Goal: Task Accomplishment & Management: Use online tool/utility

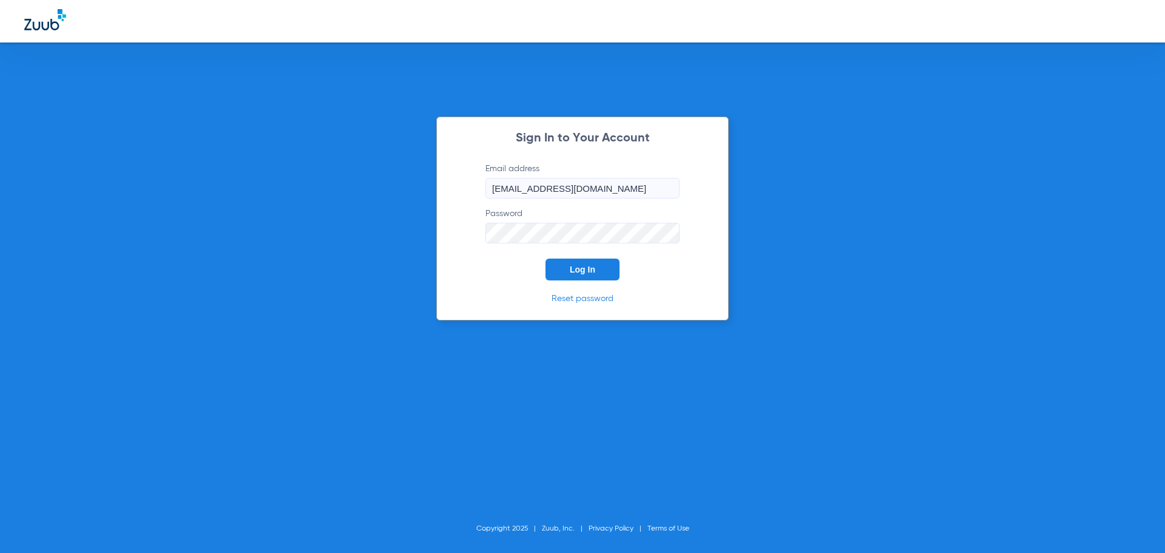
click at [574, 268] on span "Log In" at bounding box center [582, 269] width 25 height 10
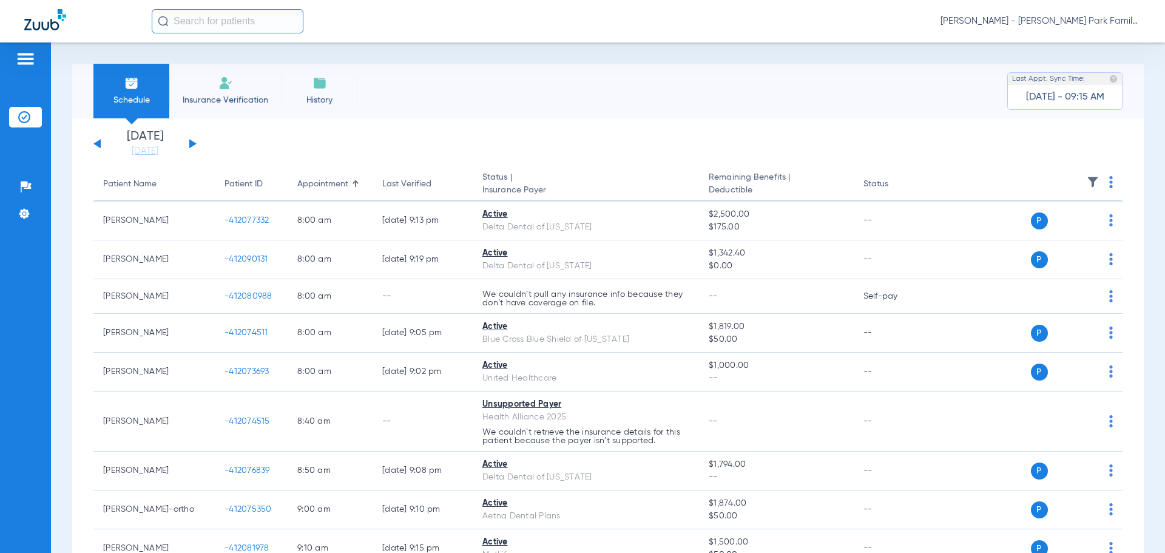
click at [190, 141] on button at bounding box center [192, 143] width 7 height 9
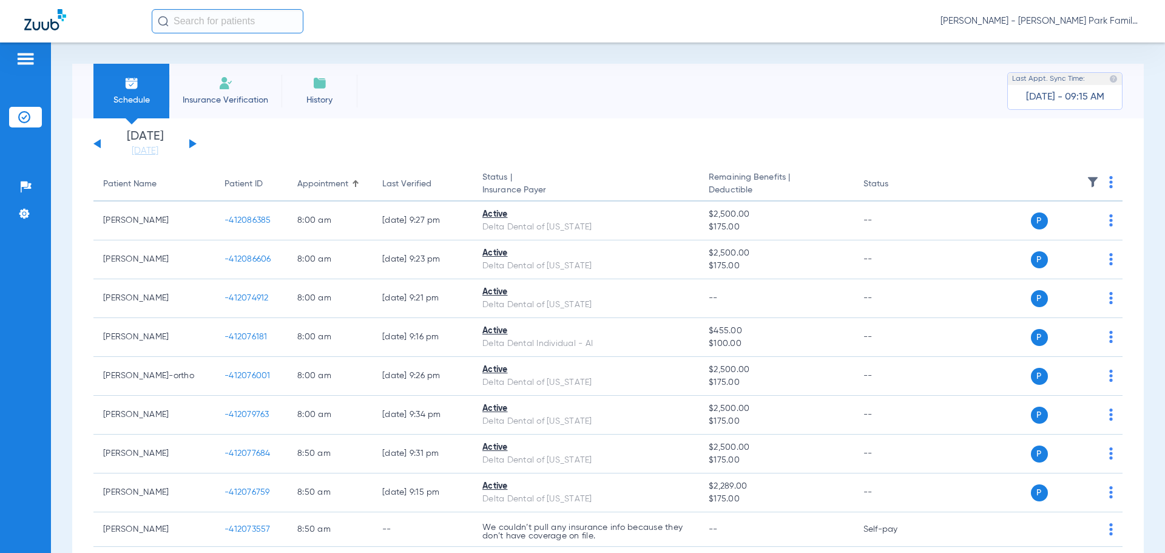
click at [1086, 180] on img at bounding box center [1092, 182] width 12 height 12
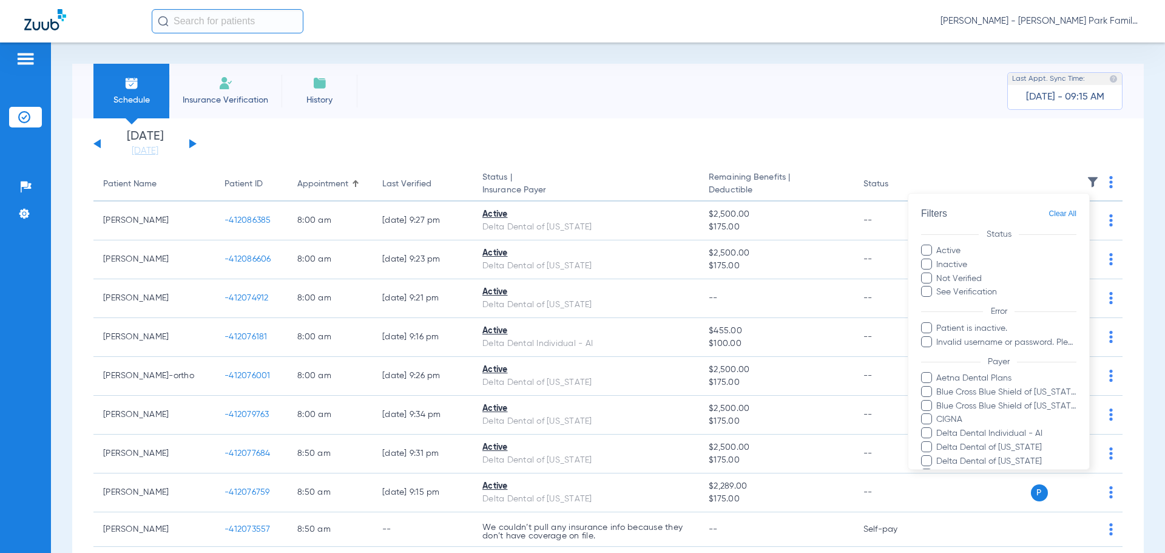
scroll to position [249, 0]
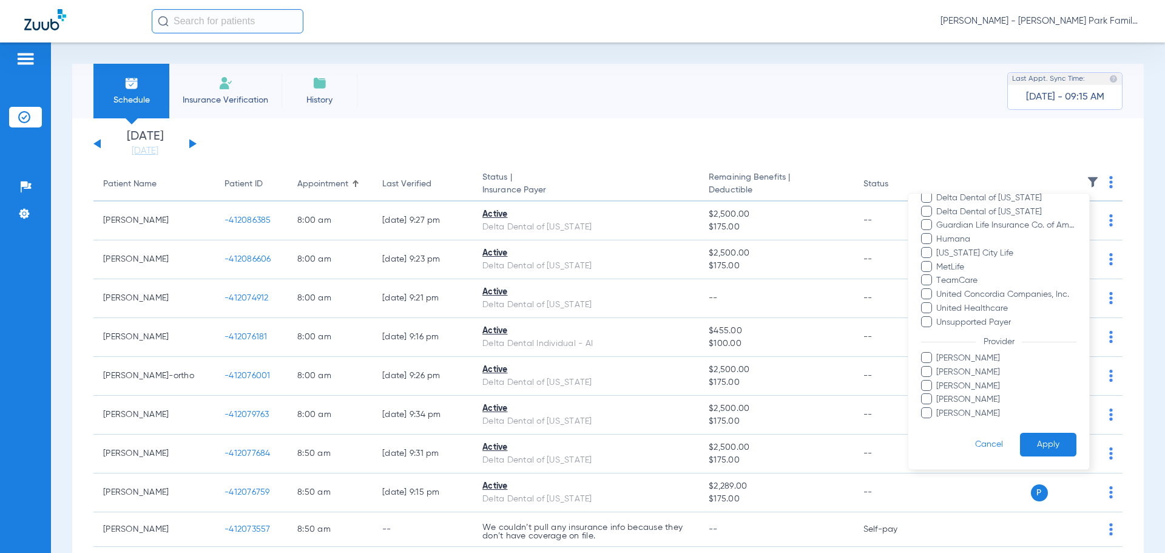
click at [964, 413] on span "[PERSON_NAME]" at bounding box center [1005, 413] width 141 height 13
click at [938, 422] on input "[PERSON_NAME]" at bounding box center [938, 422] width 0 height 0
click at [1043, 442] on button "Apply" at bounding box center [1048, 445] width 56 height 24
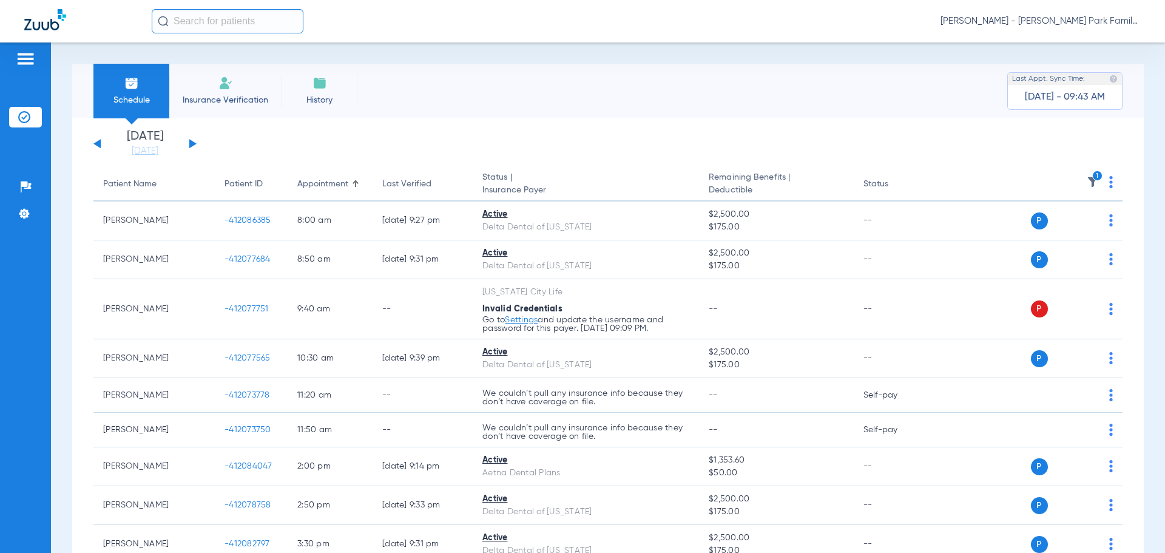
click at [1092, 180] on icon "1" at bounding box center [1097, 175] width 11 height 11
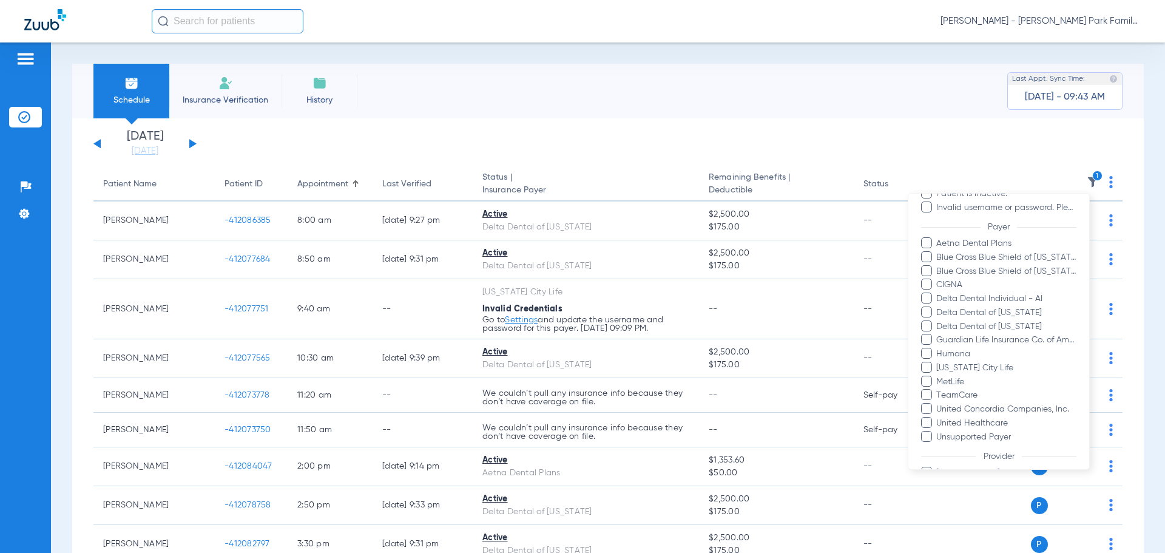
scroll to position [249, 0]
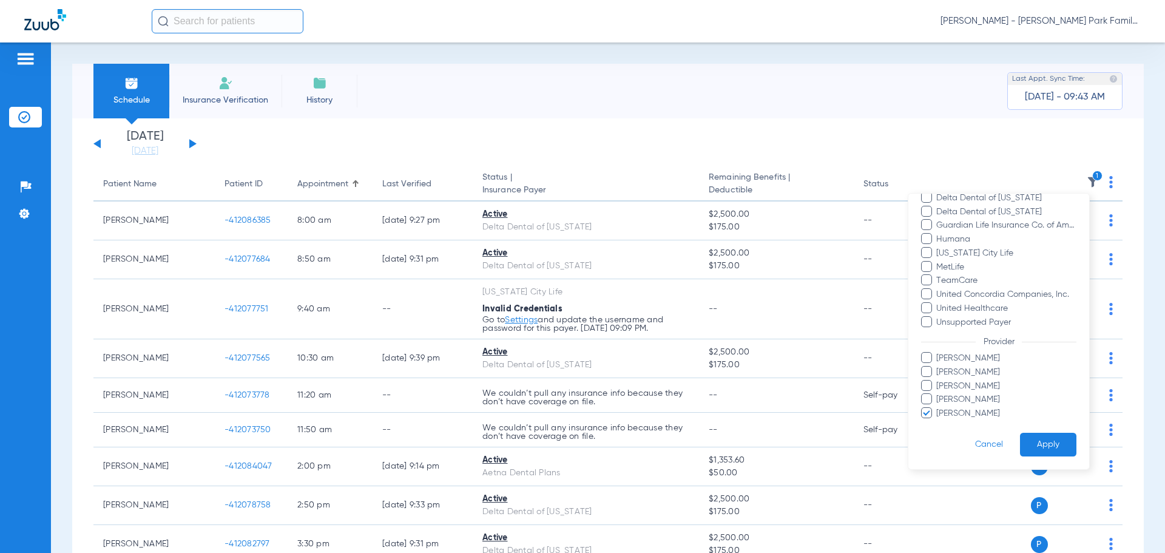
click at [602, 98] on div at bounding box center [582, 276] width 1165 height 553
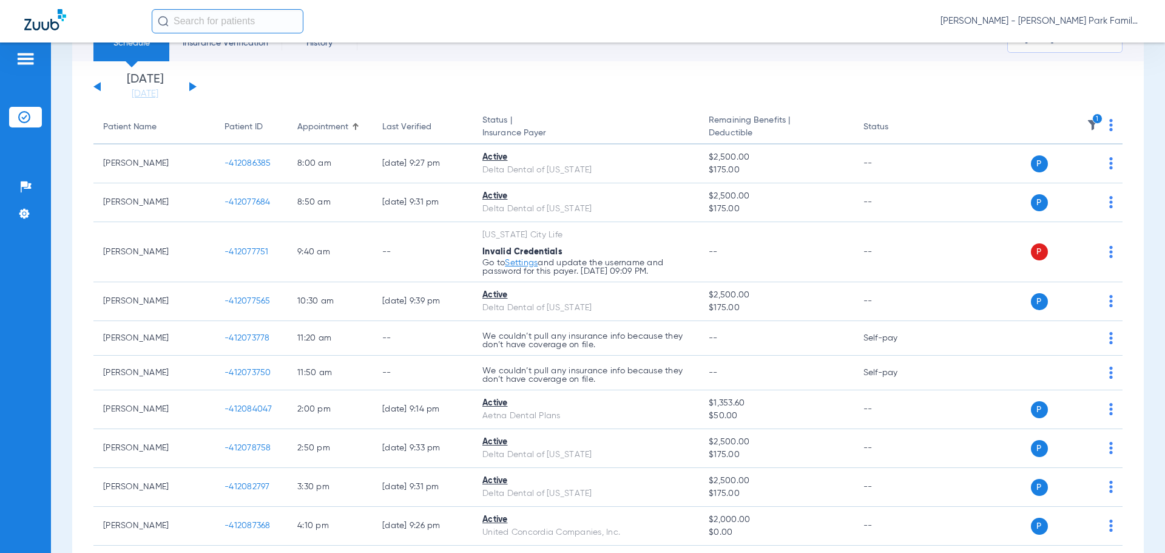
scroll to position [0, 0]
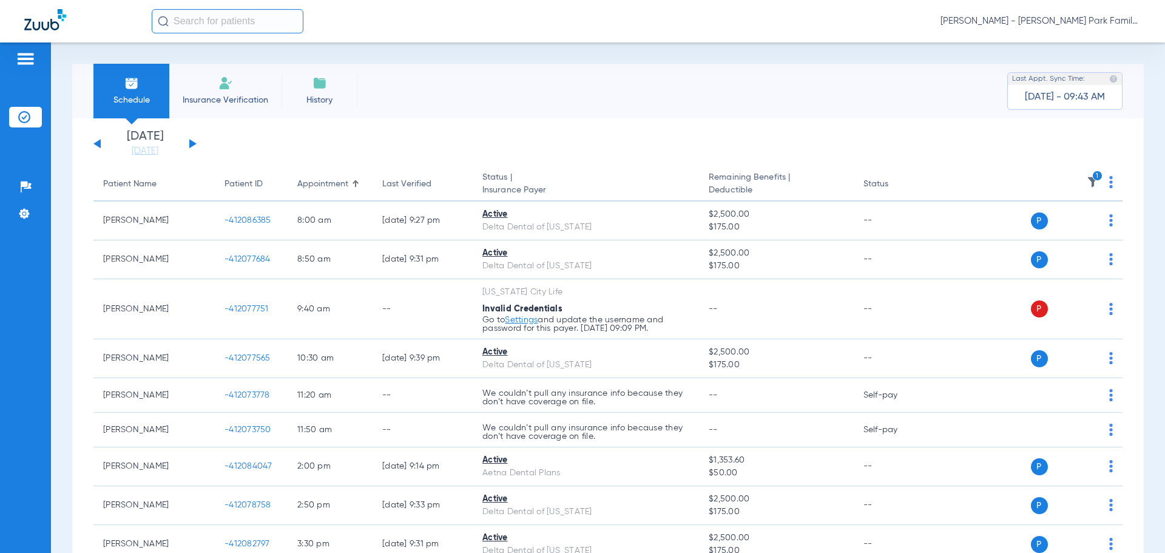
click at [1086, 184] on img at bounding box center [1092, 182] width 12 height 12
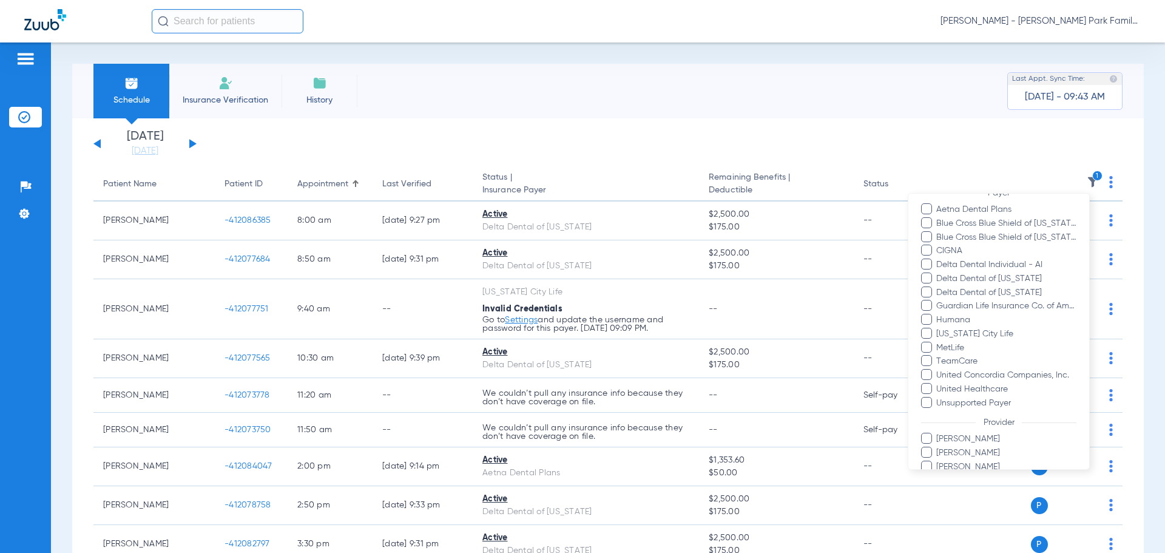
scroll to position [249, 0]
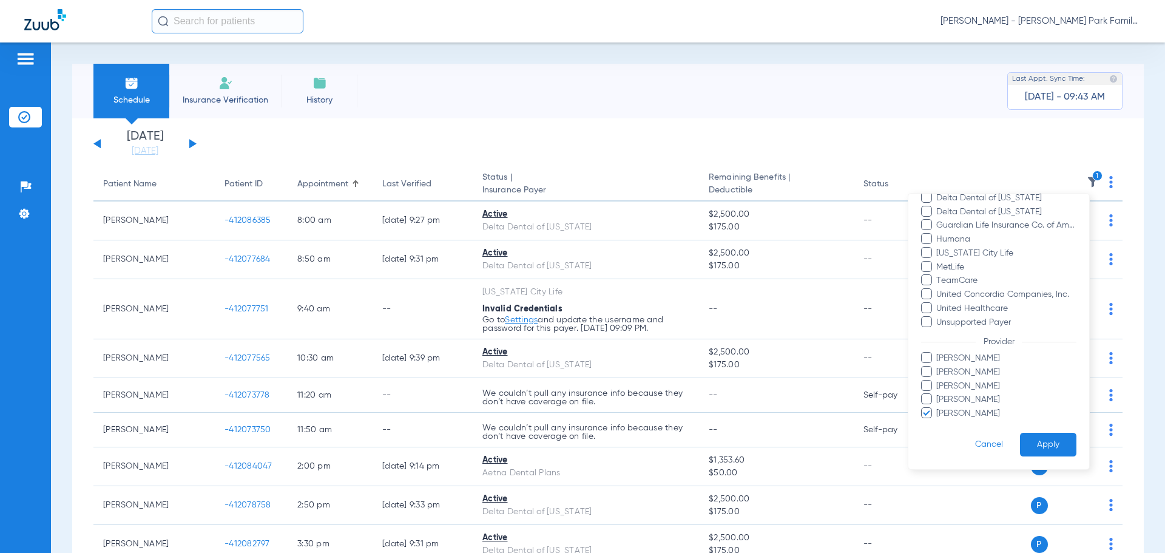
click at [976, 419] on span "[PERSON_NAME]" at bounding box center [1005, 413] width 141 height 13
click at [938, 422] on input "[PERSON_NAME]" at bounding box center [938, 422] width 0 height 0
click at [952, 360] on span "[PERSON_NAME]" at bounding box center [1005, 358] width 141 height 13
click at [938, 366] on input "[PERSON_NAME]" at bounding box center [938, 366] width 0 height 0
click at [951, 360] on span "[PERSON_NAME]" at bounding box center [1005, 358] width 141 height 13
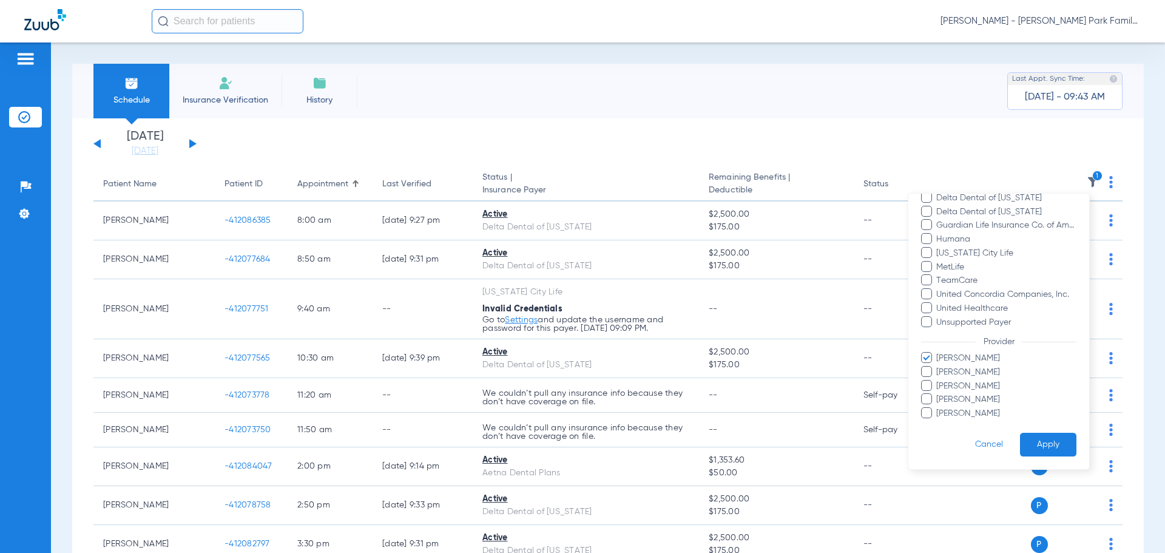
click at [938, 366] on input "[PERSON_NAME]" at bounding box center [938, 366] width 0 height 0
click at [951, 382] on span "[PERSON_NAME]" at bounding box center [1005, 386] width 141 height 13
click at [938, 394] on input "[PERSON_NAME]" at bounding box center [938, 394] width 0 height 0
click at [1050, 446] on button "Apply" at bounding box center [1048, 445] width 56 height 24
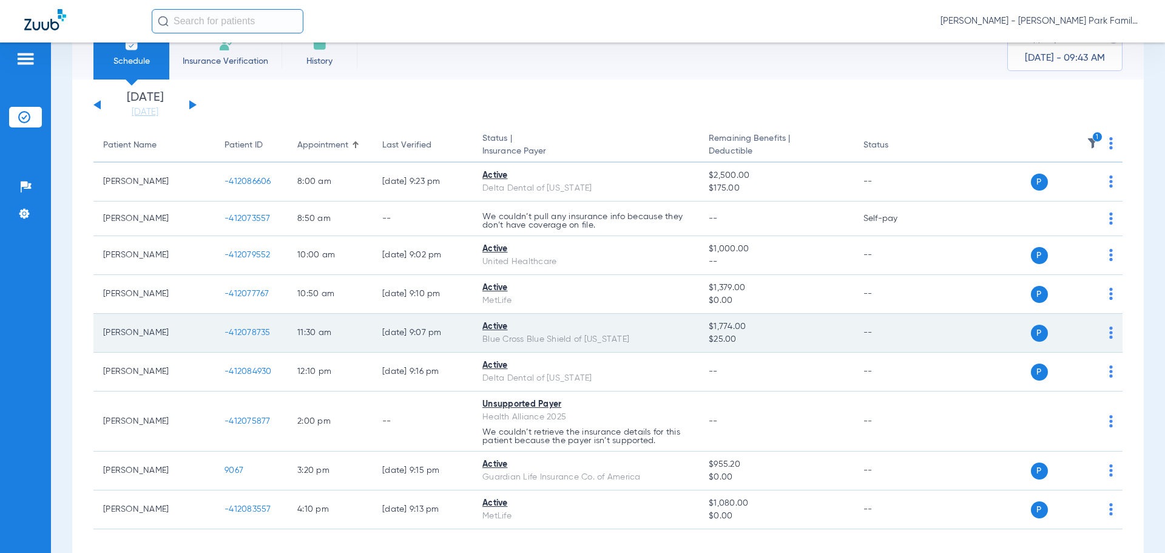
scroll to position [61, 0]
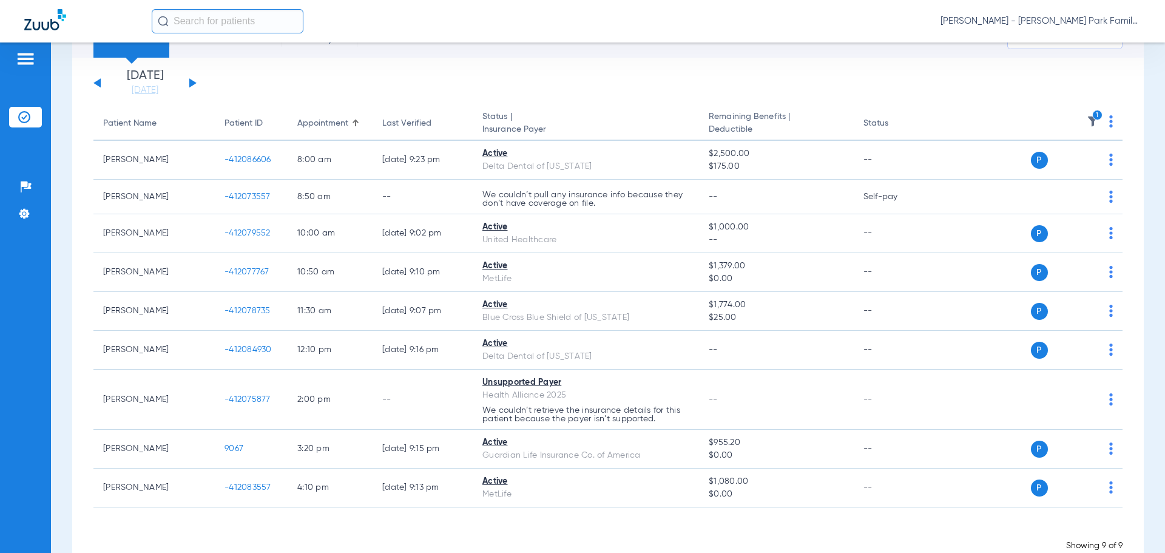
click at [1092, 114] on icon "1" at bounding box center [1097, 115] width 11 height 11
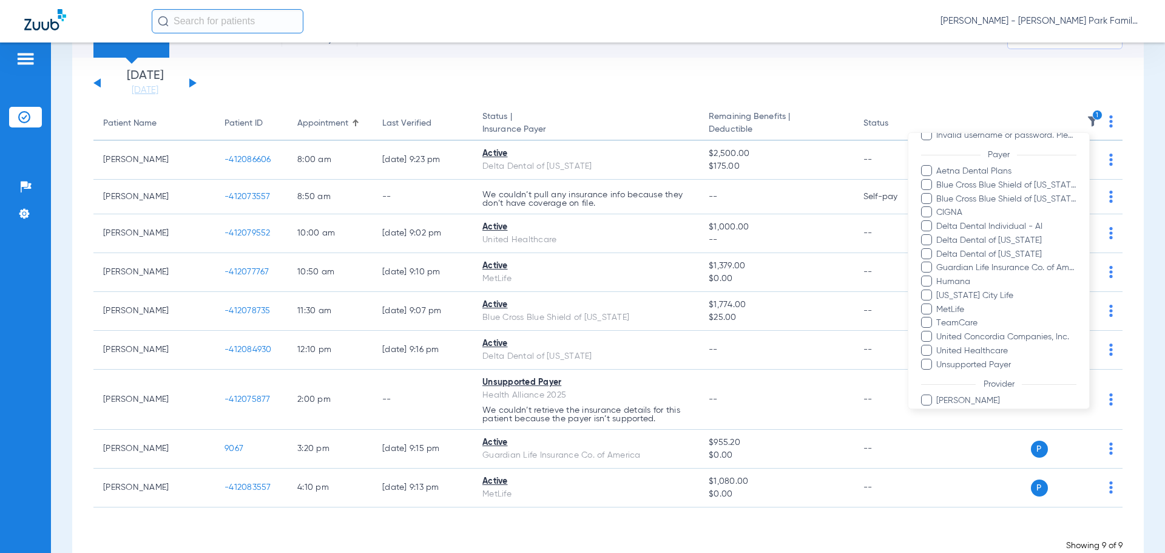
scroll to position [249, 0]
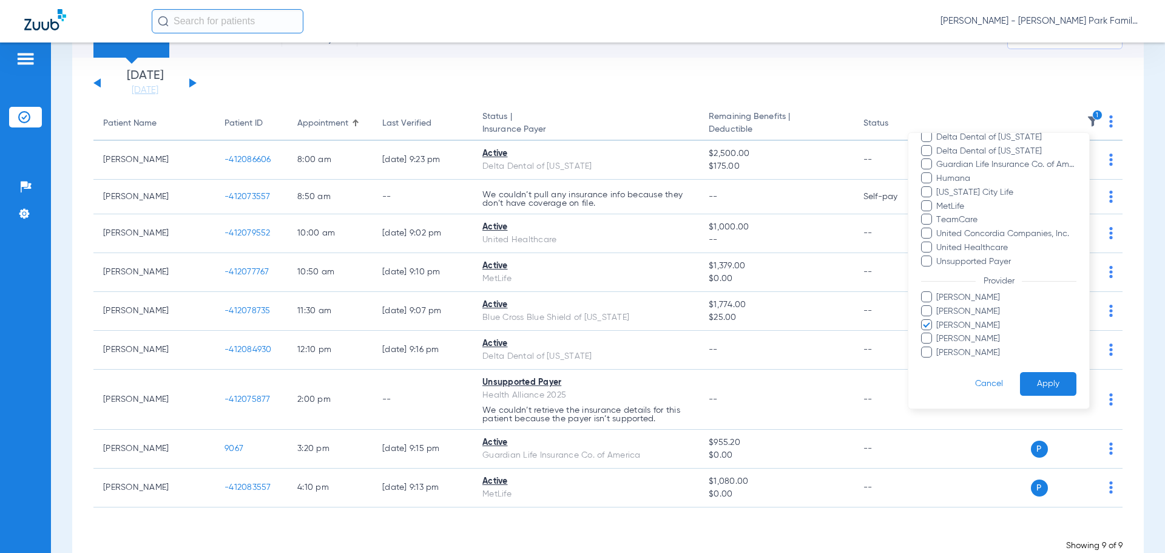
click at [947, 319] on span "[PERSON_NAME]" at bounding box center [1005, 325] width 141 height 13
click at [938, 334] on input "[PERSON_NAME]" at bounding box center [938, 334] width 0 height 0
click at [949, 309] on span "[PERSON_NAME]" at bounding box center [1005, 311] width 141 height 13
click at [938, 320] on input "[PERSON_NAME]" at bounding box center [938, 320] width 0 height 0
click at [1021, 378] on button "Apply" at bounding box center [1048, 384] width 56 height 24
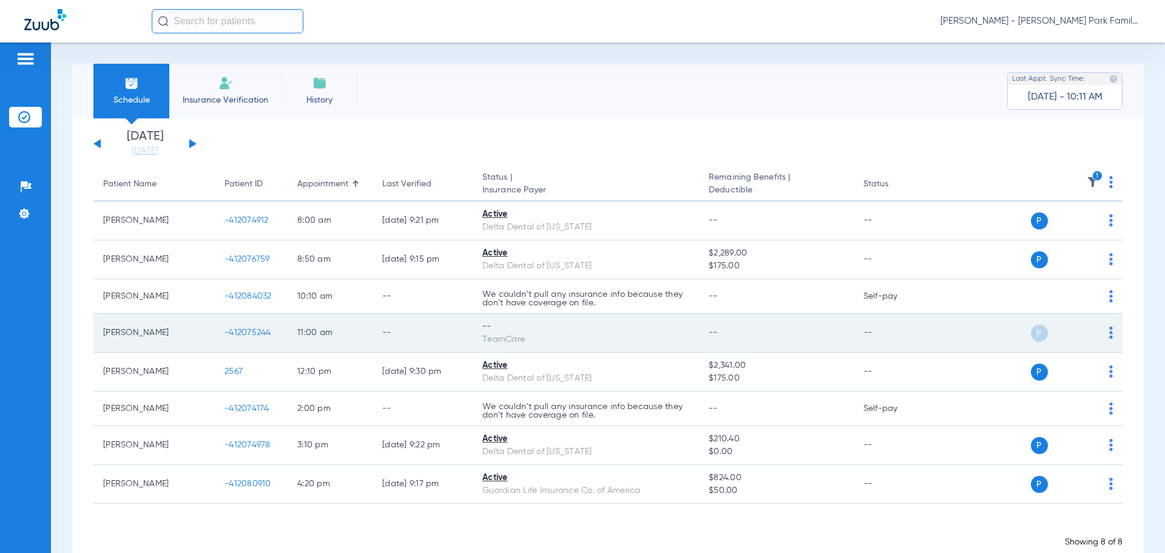
scroll to position [29, 0]
